Goal: Transaction & Acquisition: Obtain resource

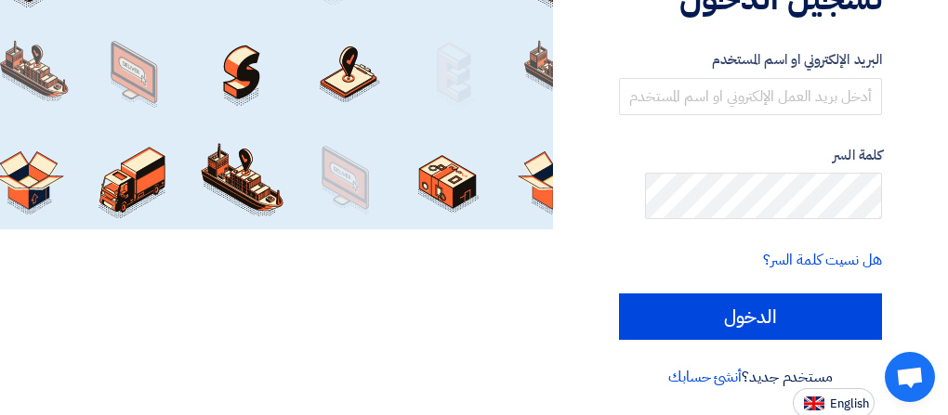
scroll to position [372, 0]
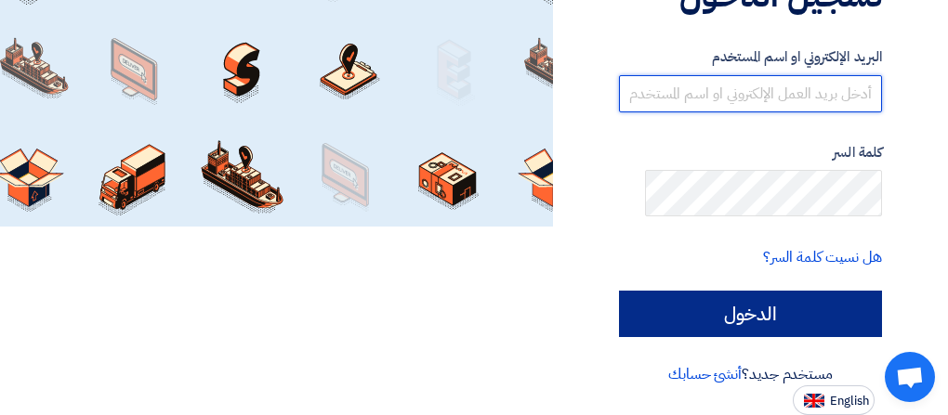
type input "[EMAIL_ADDRESS][DOMAIN_NAME]"
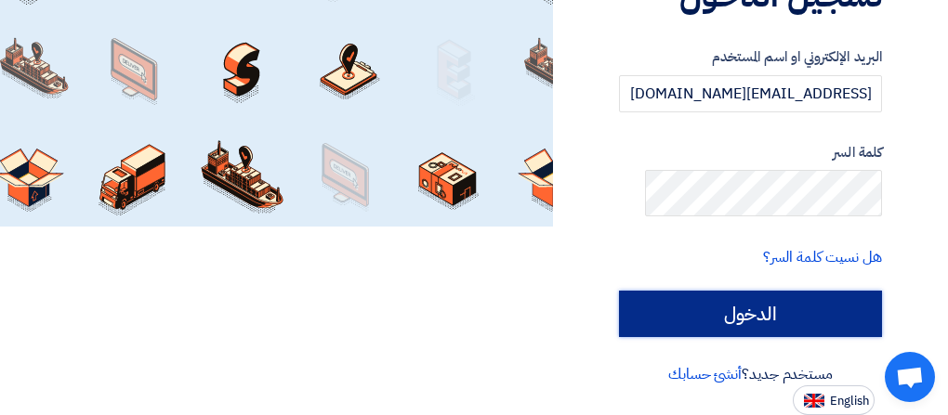
click at [702, 291] on input "الدخول" at bounding box center [750, 314] width 263 height 46
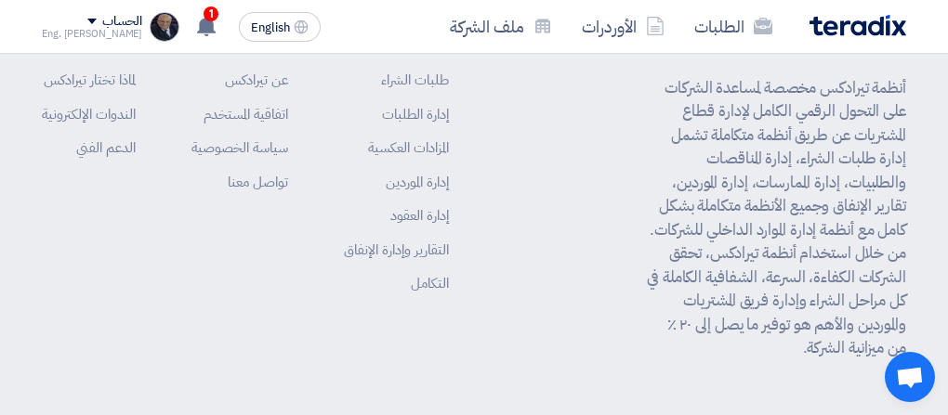
scroll to position [465, 0]
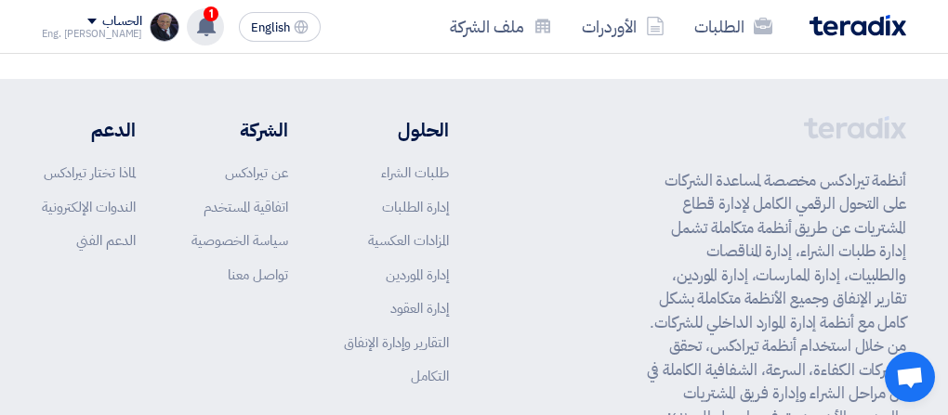
click at [211, 33] on div "1 تم نشر طلب عروض أسعار جديد - شاهد التفاصيل 4 hours ago تم نشر طلب عروض أسعار …" at bounding box center [205, 26] width 37 height 37
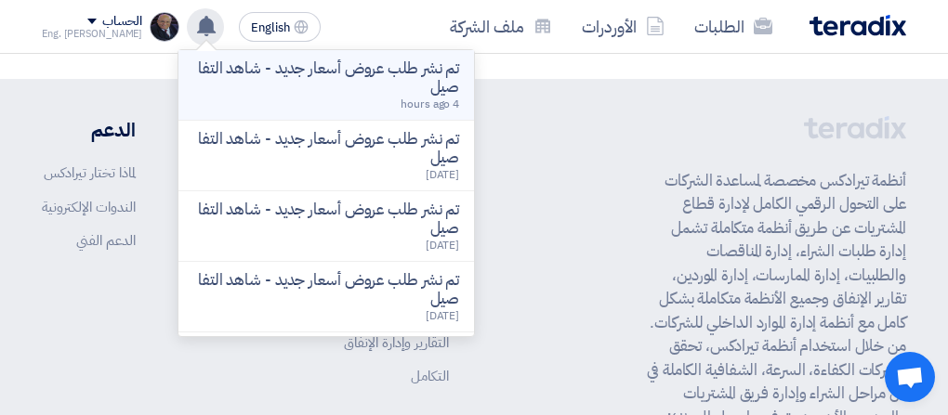
click at [365, 88] on p "تم نشر طلب عروض أسعار جديد - شاهد التفاصيل" at bounding box center [326, 77] width 266 height 37
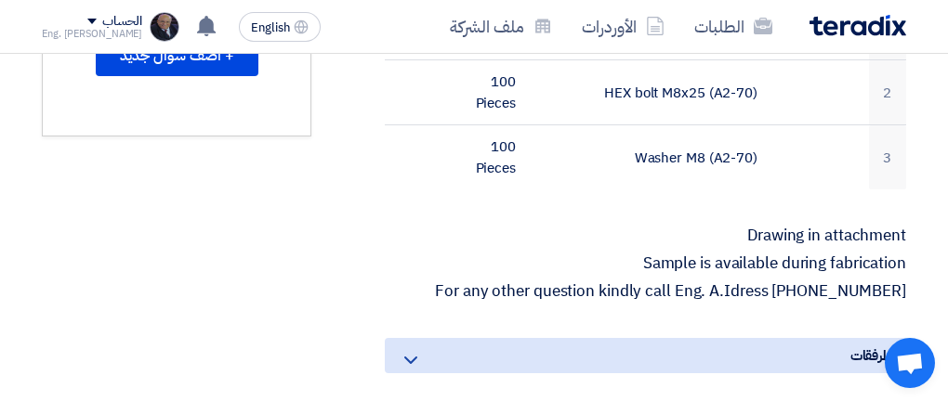
scroll to position [557, 0]
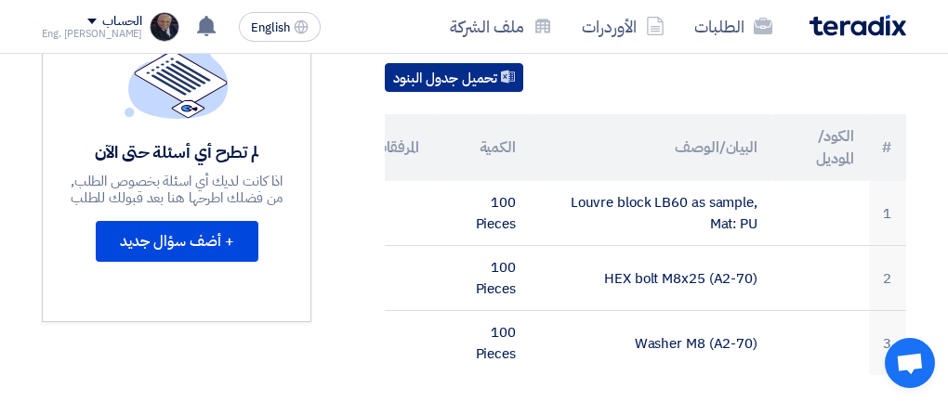
click at [487, 93] on button "تحميل جدول البنود" at bounding box center [454, 78] width 138 height 30
click at [482, 93] on button "تحميل جدول البنود" at bounding box center [454, 78] width 138 height 30
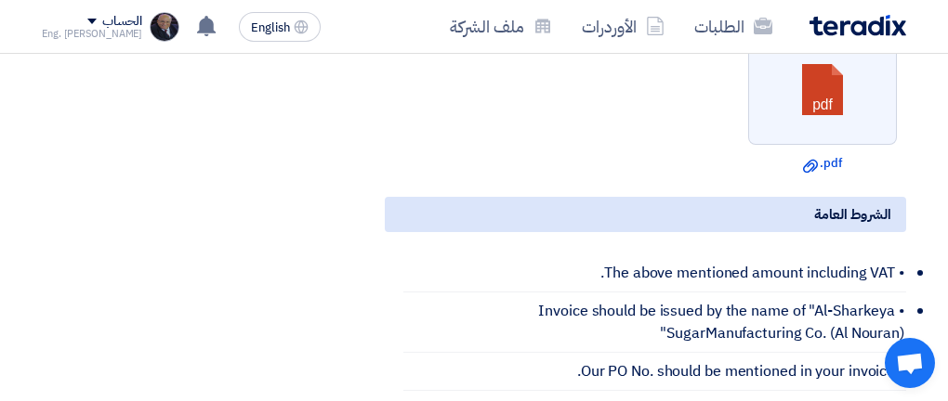
scroll to position [1301, 0]
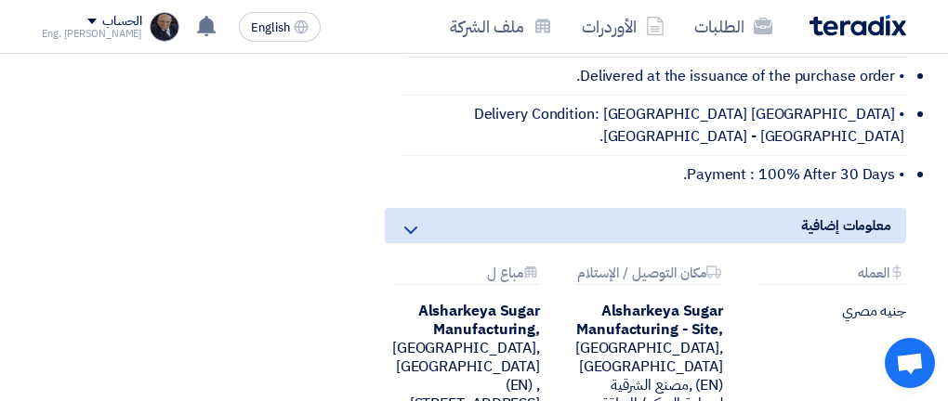
scroll to position [1394, 0]
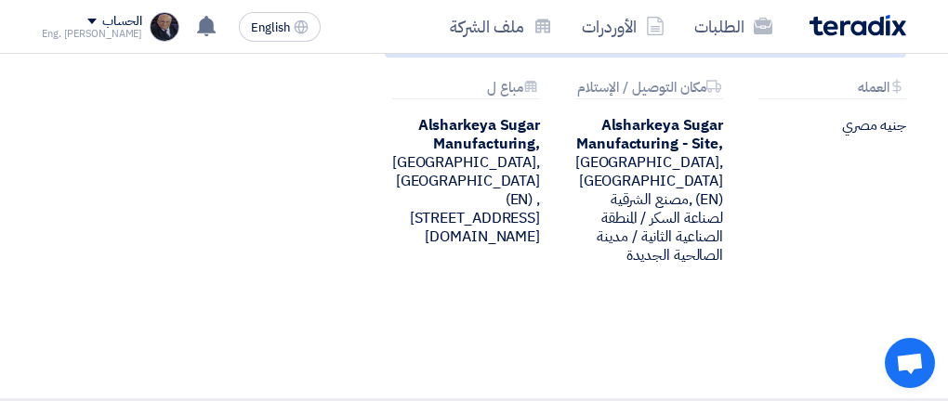
scroll to position [1208, 0]
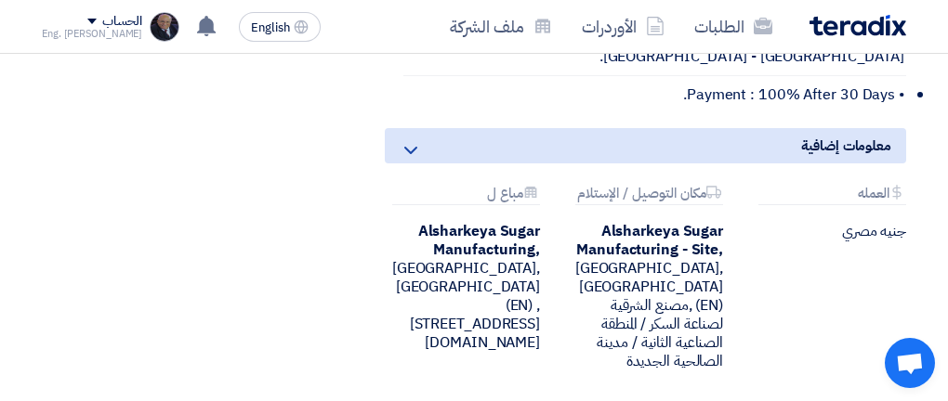
scroll to position [1301, 0]
